Goal: Book appointment/travel/reservation

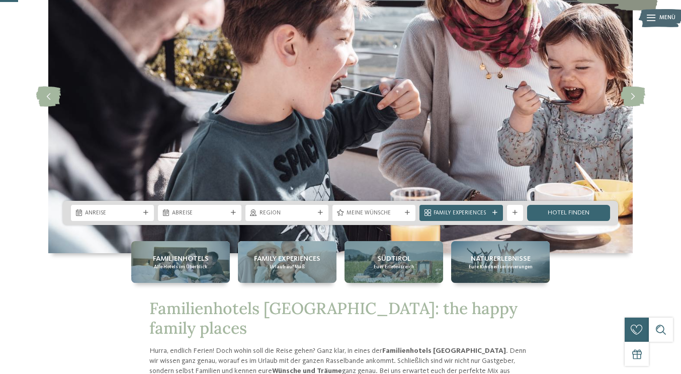
scroll to position [102, 0]
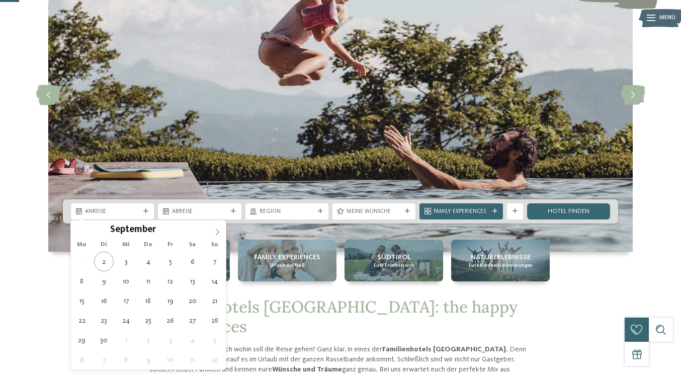
click at [223, 234] on span at bounding box center [217, 228] width 17 height 17
type div "03.10.2025"
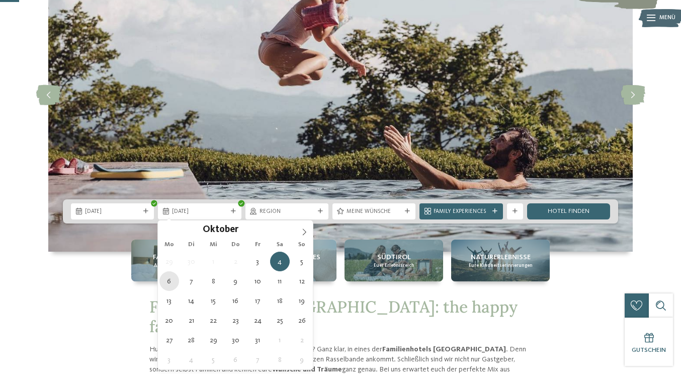
type div "06.10.2025"
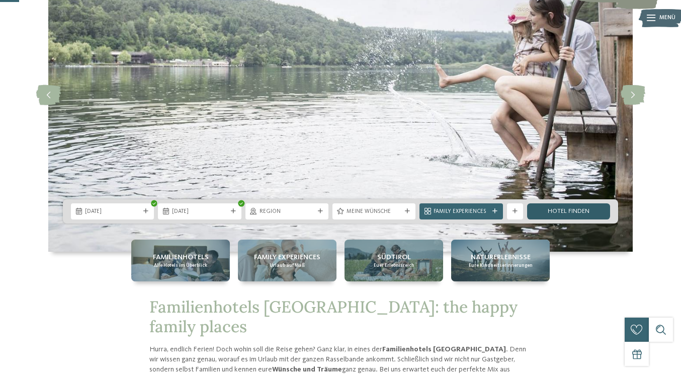
click at [564, 211] on link "Hotel finden" at bounding box center [568, 211] width 83 height 16
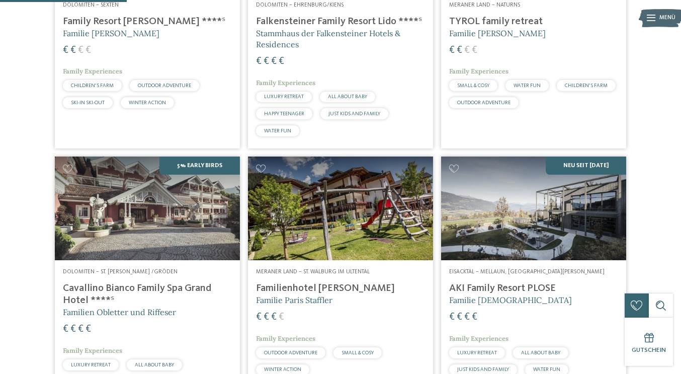
scroll to position [410, 0]
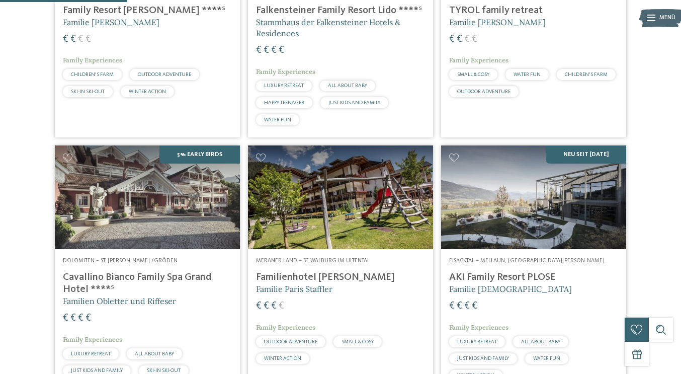
click at [517, 205] on img at bounding box center [533, 197] width 185 height 104
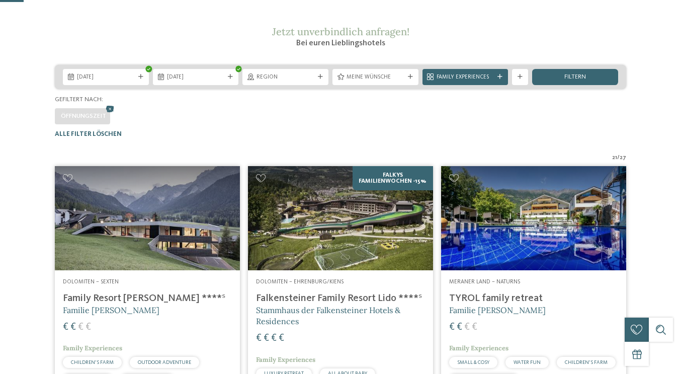
scroll to position [187, 0]
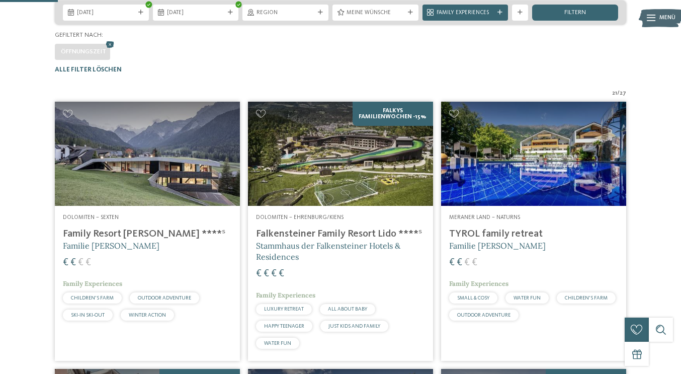
click at [342, 177] on img at bounding box center [340, 154] width 185 height 104
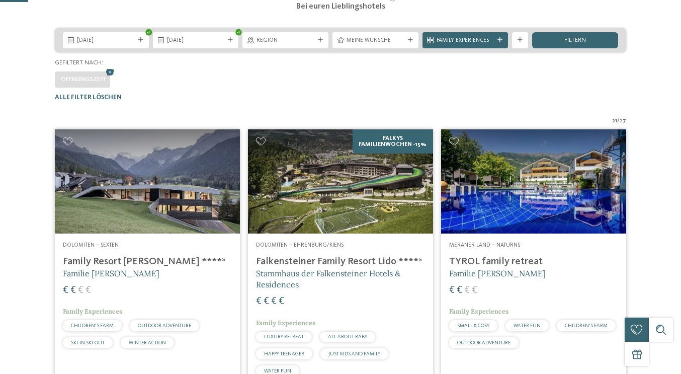
scroll to position [233, 0]
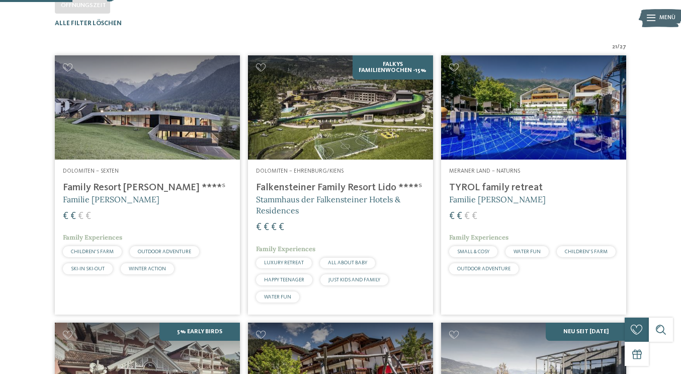
click at [194, 159] on img at bounding box center [147, 107] width 185 height 104
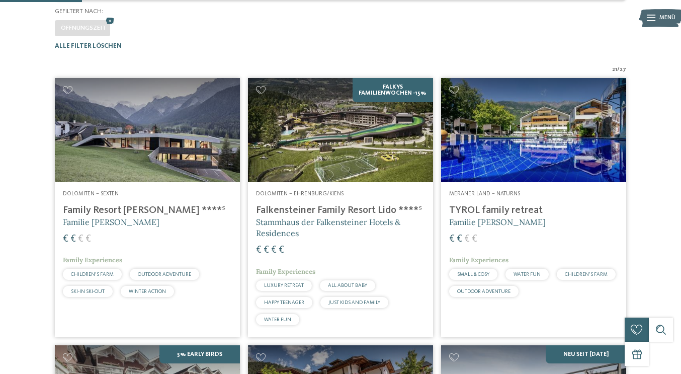
scroll to position [182, 0]
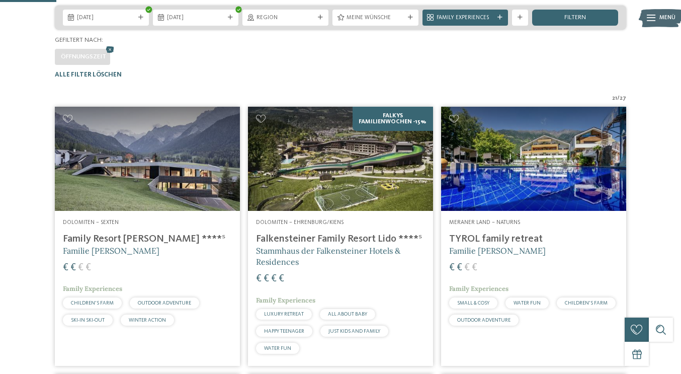
click at [209, 201] on img at bounding box center [147, 159] width 185 height 104
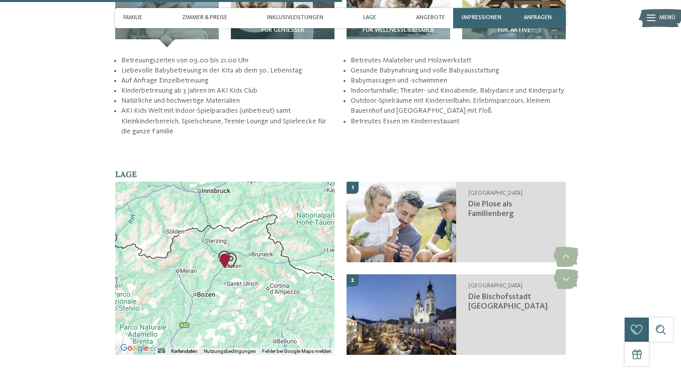
scroll to position [1472, 0]
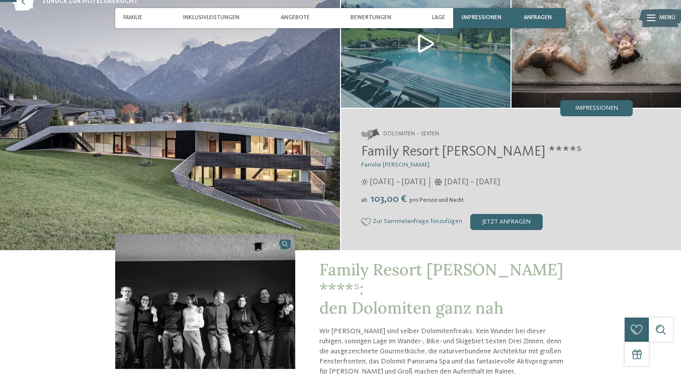
scroll to position [63, 0]
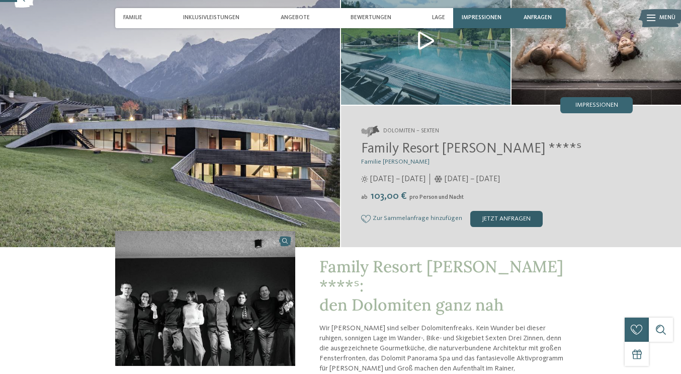
click at [482, 222] on div "jetzt anfragen" at bounding box center [506, 219] width 72 height 16
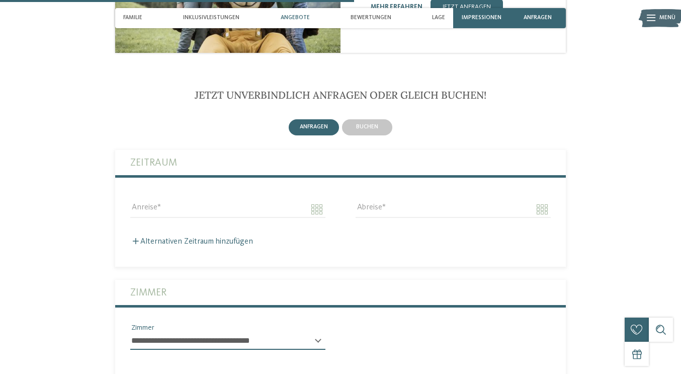
scroll to position [1329, 0]
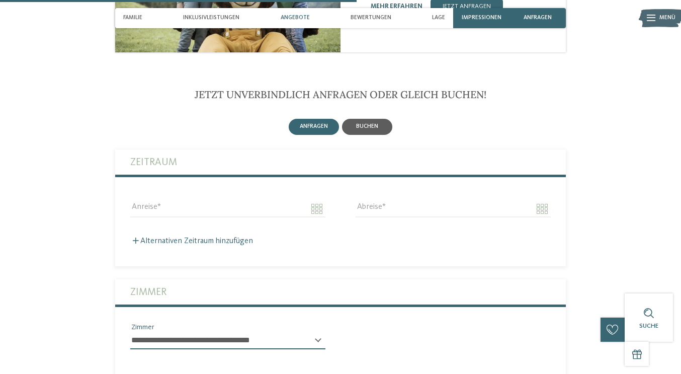
click at [361, 119] on div "buchen" at bounding box center [367, 127] width 50 height 16
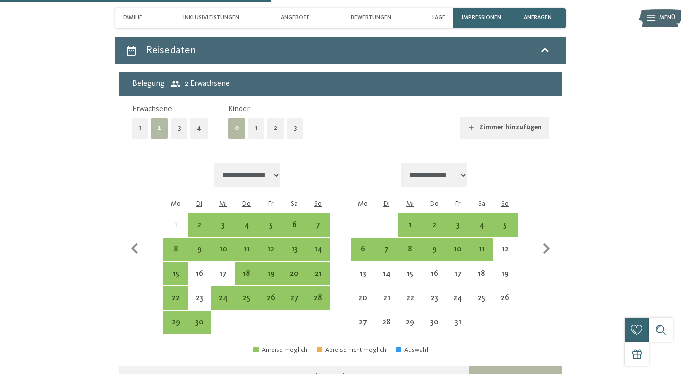
scroll to position [1437, 0]
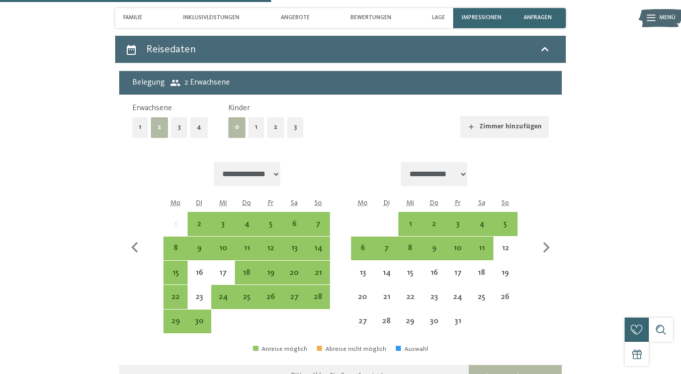
click at [295, 117] on button "3" at bounding box center [295, 127] width 16 height 21
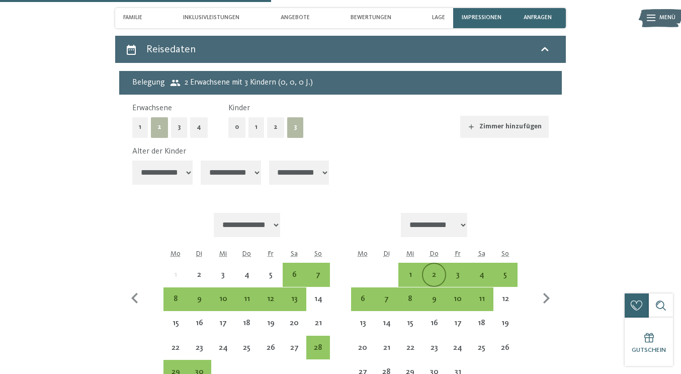
click at [432, 271] on div "2" at bounding box center [434, 282] width 22 height 22
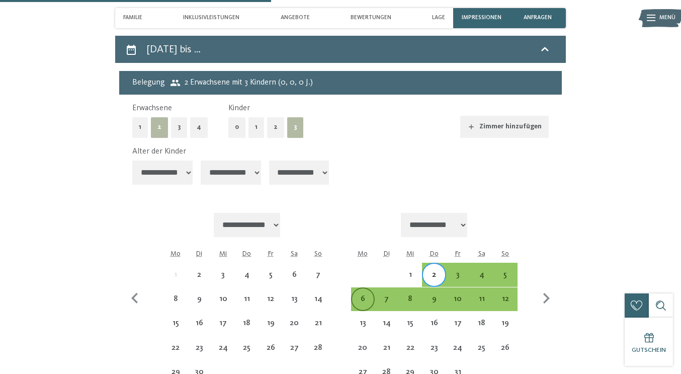
click at [370, 295] on div "6" at bounding box center [363, 306] width 22 height 22
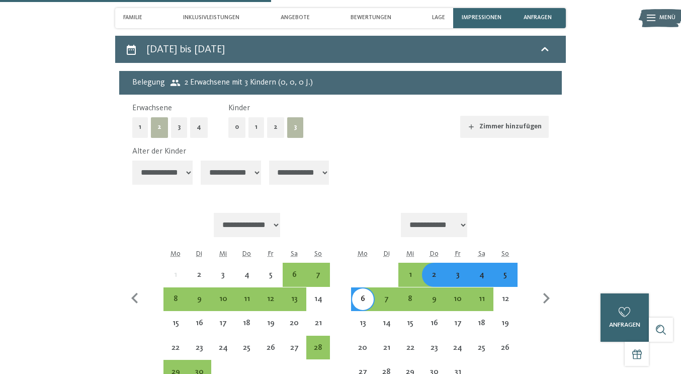
click at [454, 271] on div "3" at bounding box center [458, 282] width 22 height 22
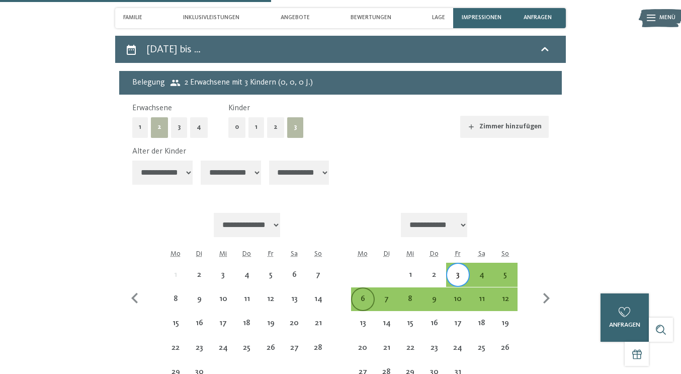
click at [364, 288] on div "6" at bounding box center [363, 299] width 22 height 22
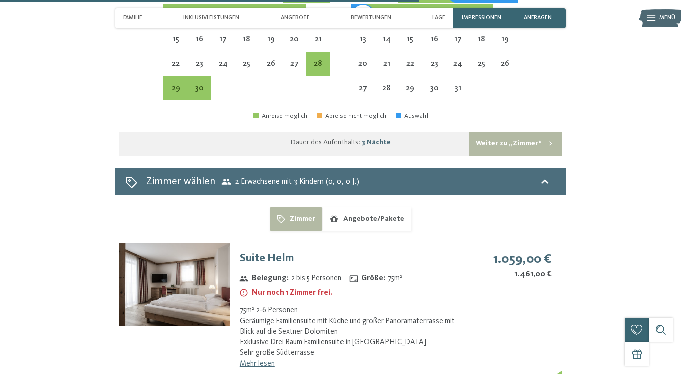
scroll to position [1751, 0]
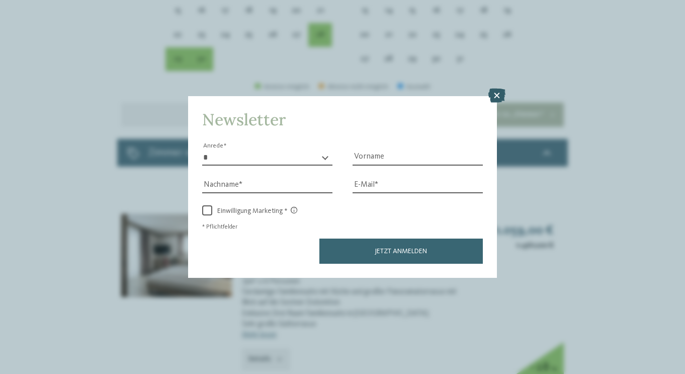
click at [496, 89] on icon at bounding box center [496, 96] width 17 height 14
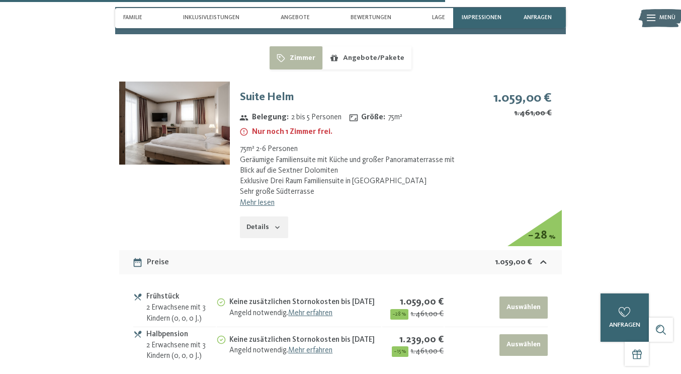
scroll to position [1835, 0]
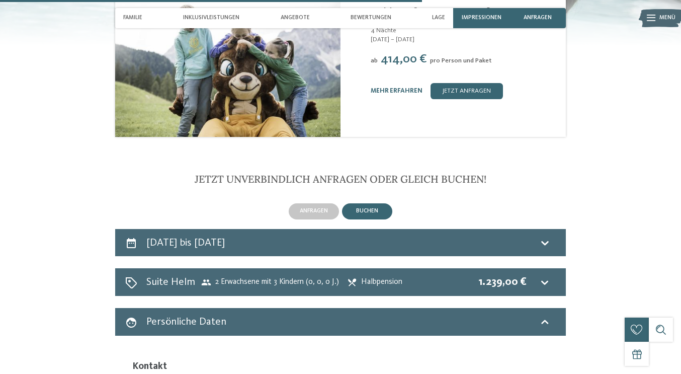
scroll to position [1106, 0]
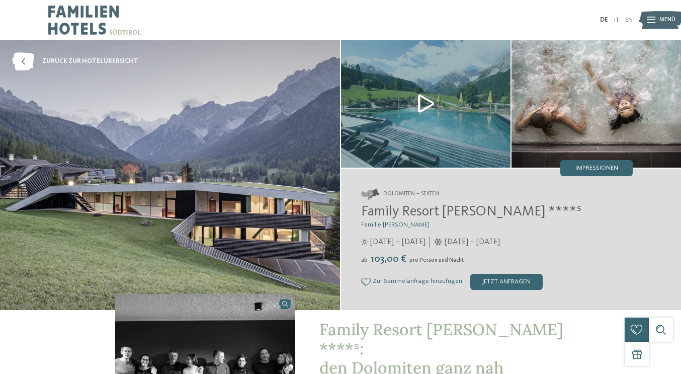
click at [411, 112] on img at bounding box center [425, 103] width 169 height 127
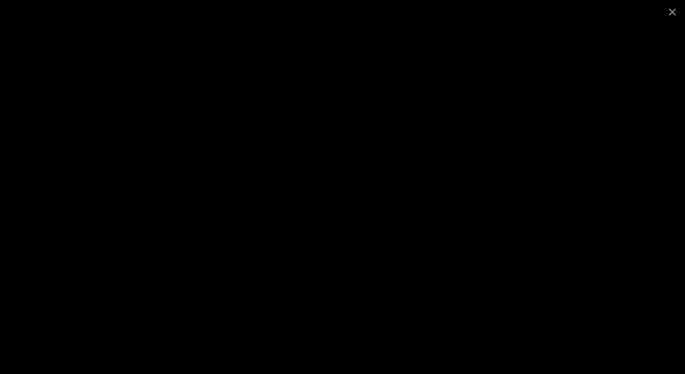
click at [582, 96] on div at bounding box center [342, 187] width 685 height 374
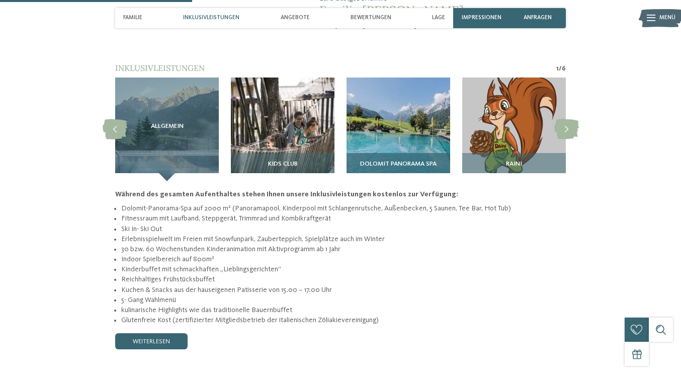
scroll to position [736, 0]
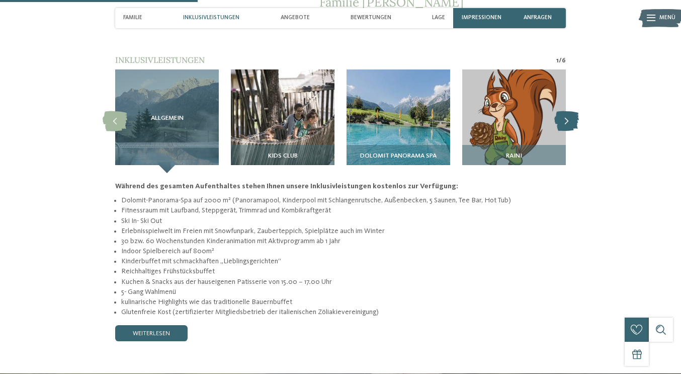
click at [570, 111] on icon at bounding box center [566, 121] width 25 height 20
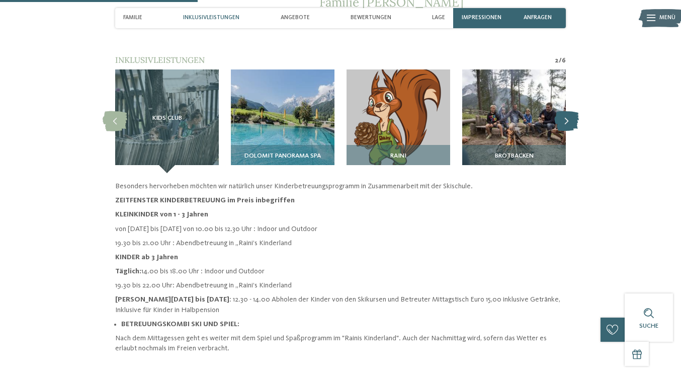
click at [570, 111] on icon at bounding box center [566, 121] width 25 height 20
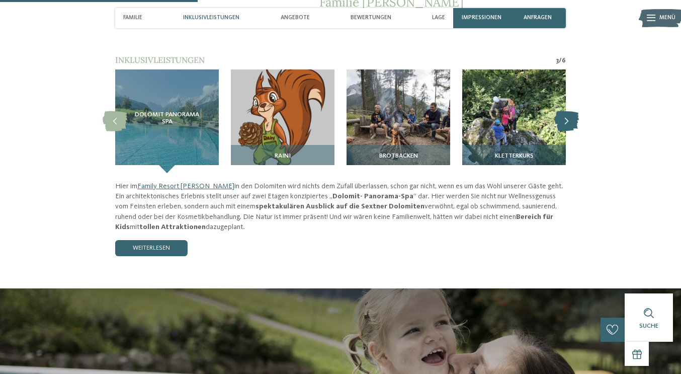
click at [570, 111] on icon at bounding box center [566, 121] width 25 height 20
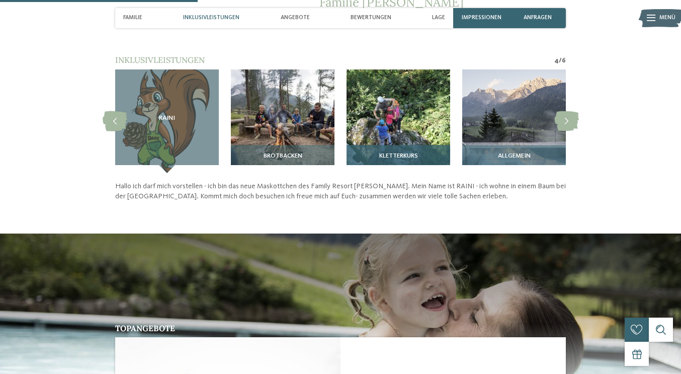
click at [416, 97] on img at bounding box center [399, 121] width 104 height 104
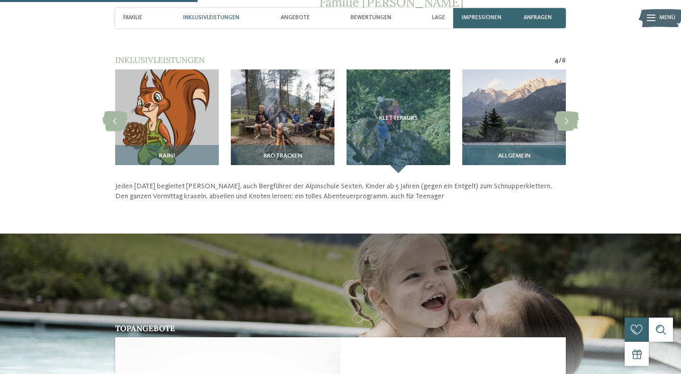
click at [543, 100] on img at bounding box center [514, 121] width 104 height 104
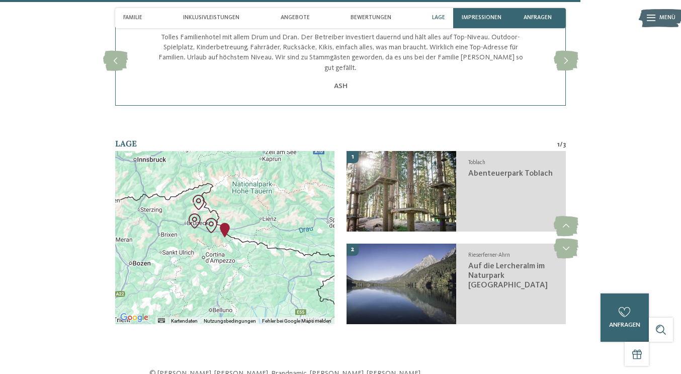
scroll to position [2165, 0]
